Goal: Unclear: Browse casually

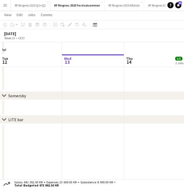
scroll to position [200, 0]
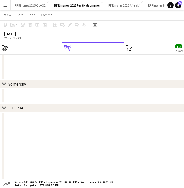
click at [97, 81] on div "chevron-right [GEOGRAPHIC_DATA]" at bounding box center [92, 84] width 184 height 8
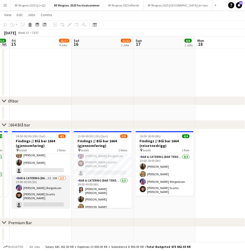
scroll to position [11, 0]
